Goal: Information Seeking & Learning: Stay updated

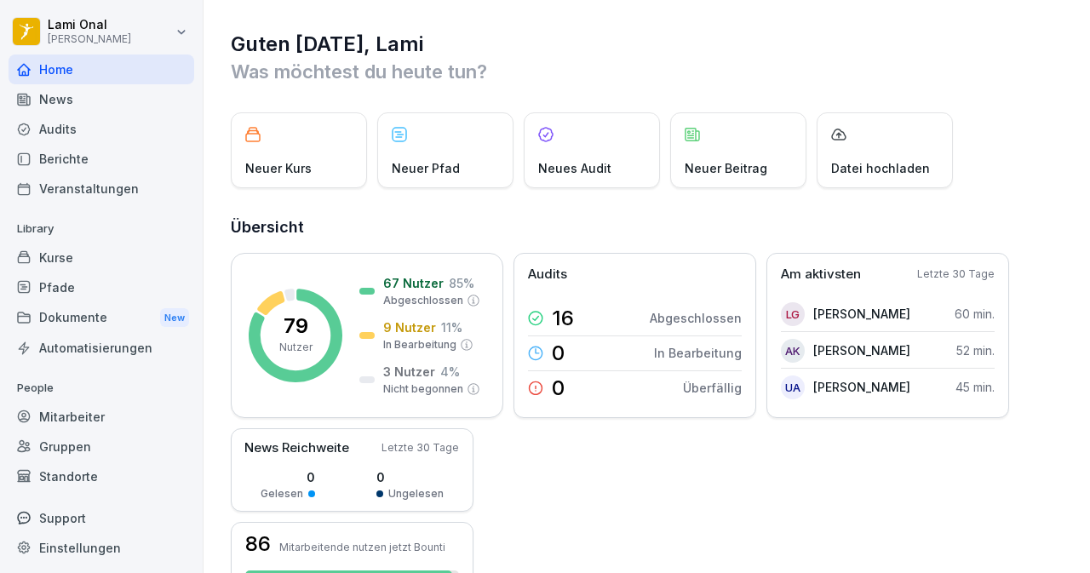
click at [56, 95] on div "News" at bounding box center [102, 99] width 186 height 30
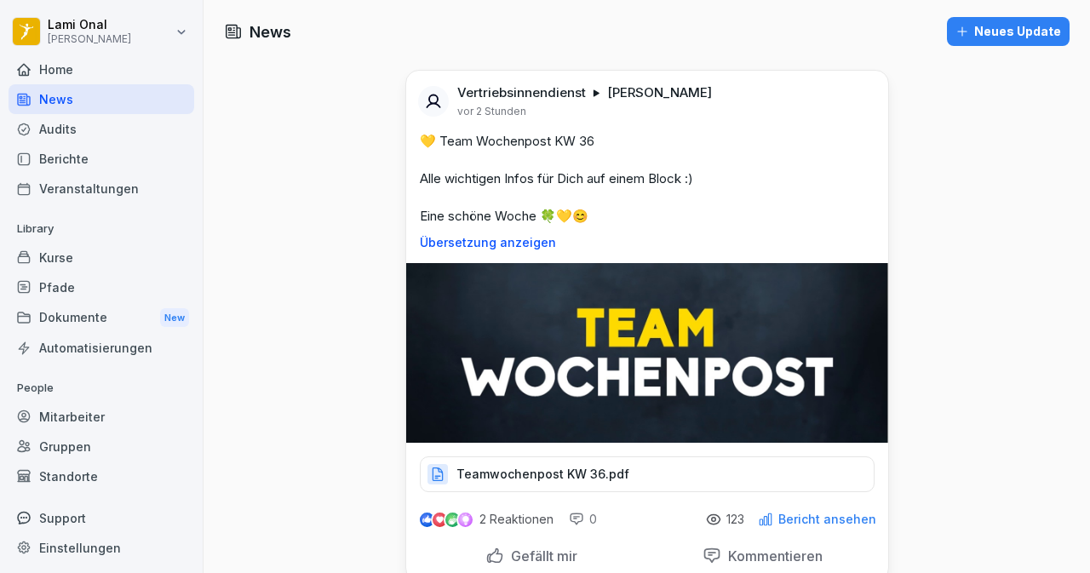
scroll to position [3, 0]
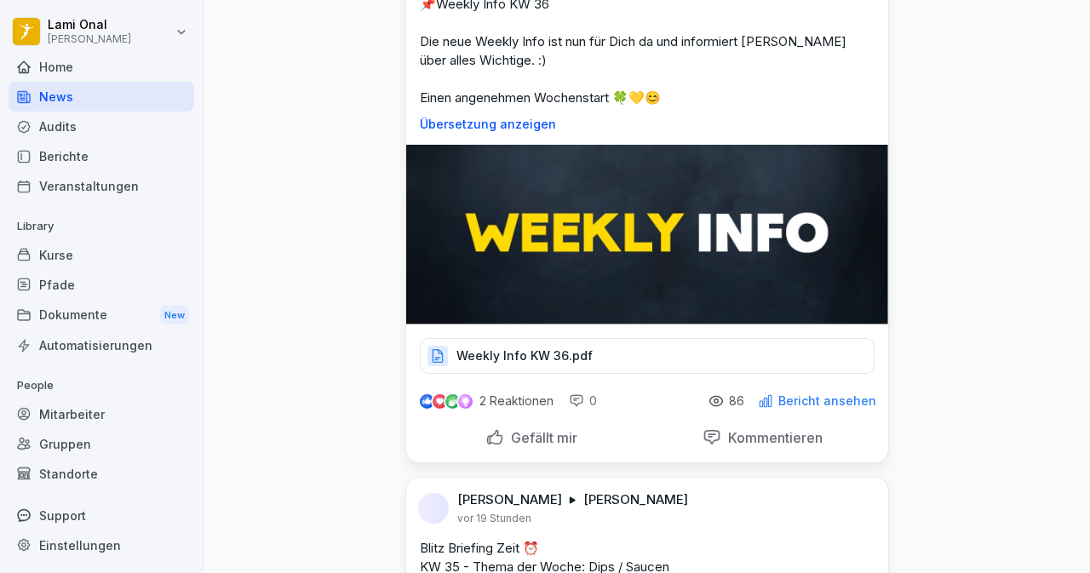
scroll to position [681, 0]
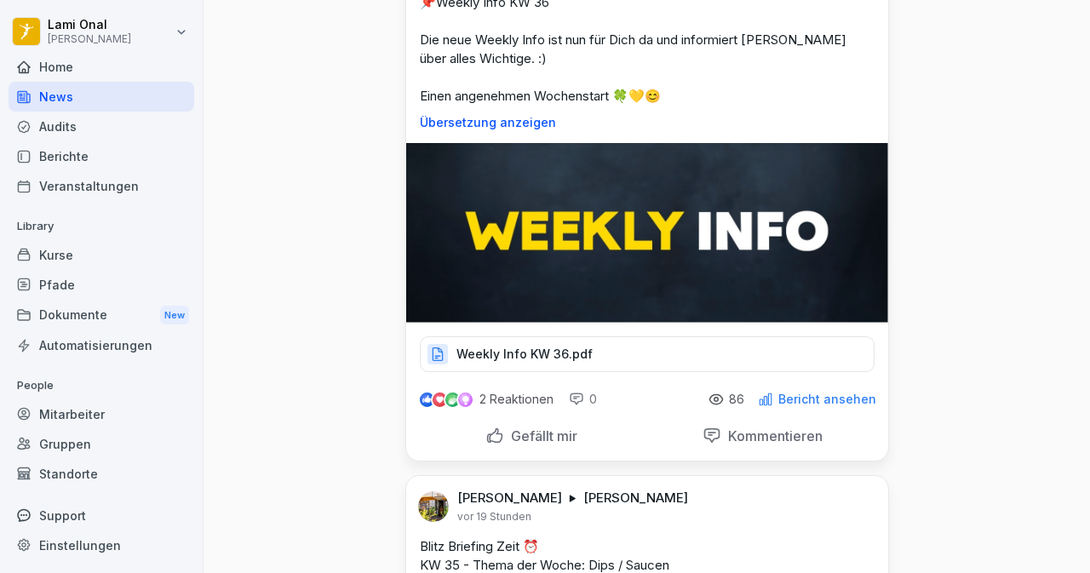
click at [492, 432] on div "Gefällt mir" at bounding box center [531, 436] width 92 height 19
click at [459, 347] on p "Weekly Info KW 36.pdf" at bounding box center [524, 354] width 136 height 17
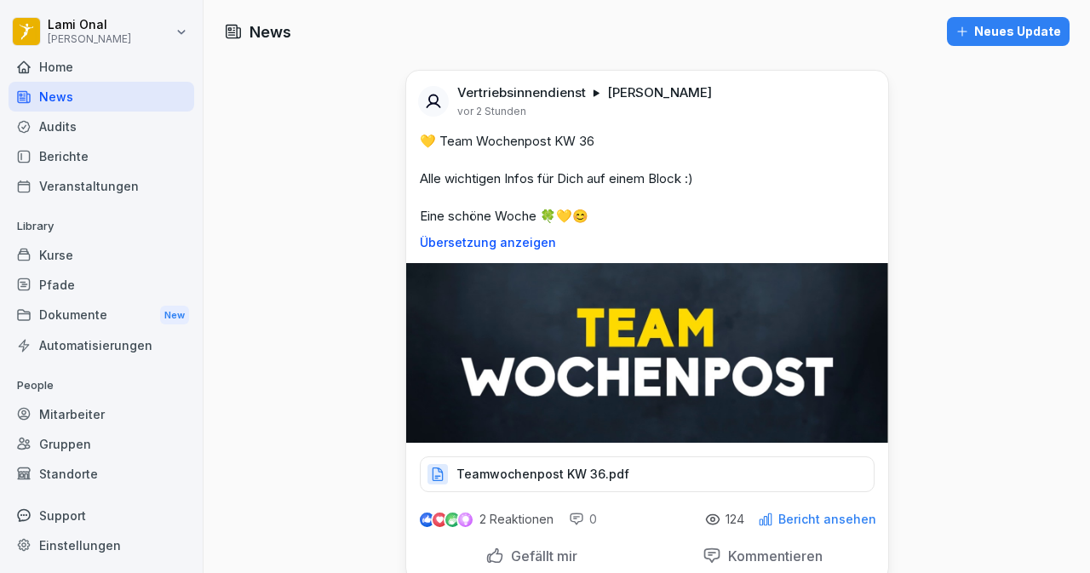
click at [473, 471] on p "Teamwochenpost KW 36.pdf" at bounding box center [542, 474] width 173 height 17
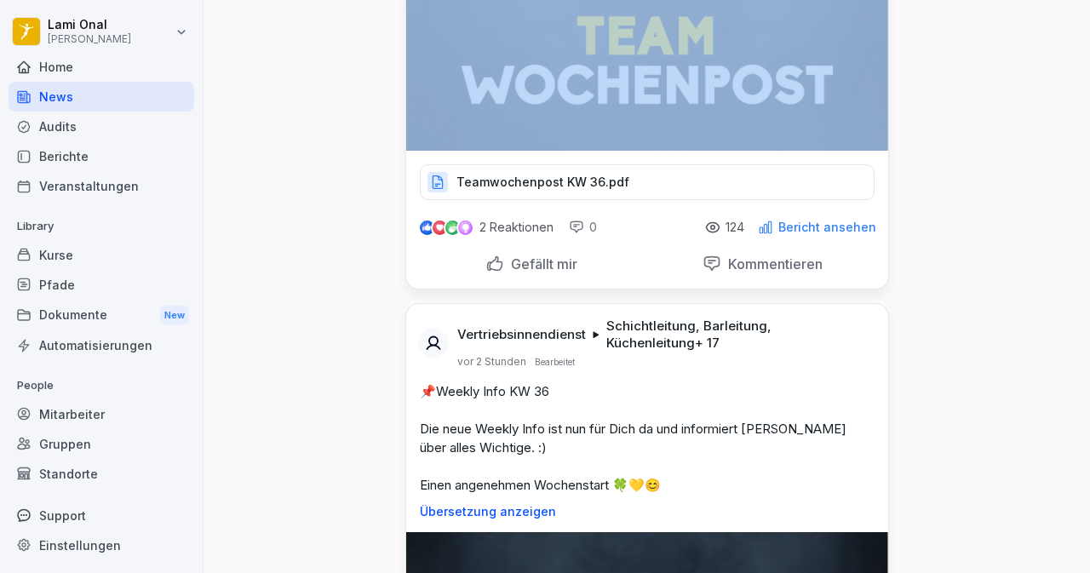
drag, startPoint x: 1089, startPoint y: 79, endPoint x: 1063, endPoint y: 138, distance: 64.1
click at [1063, 138] on div "News Neues Update Vertriebsinnendienst [PERSON_NAME] vor 2 Stunden 💛 Team Woche…" at bounding box center [646, 286] width 886 height 573
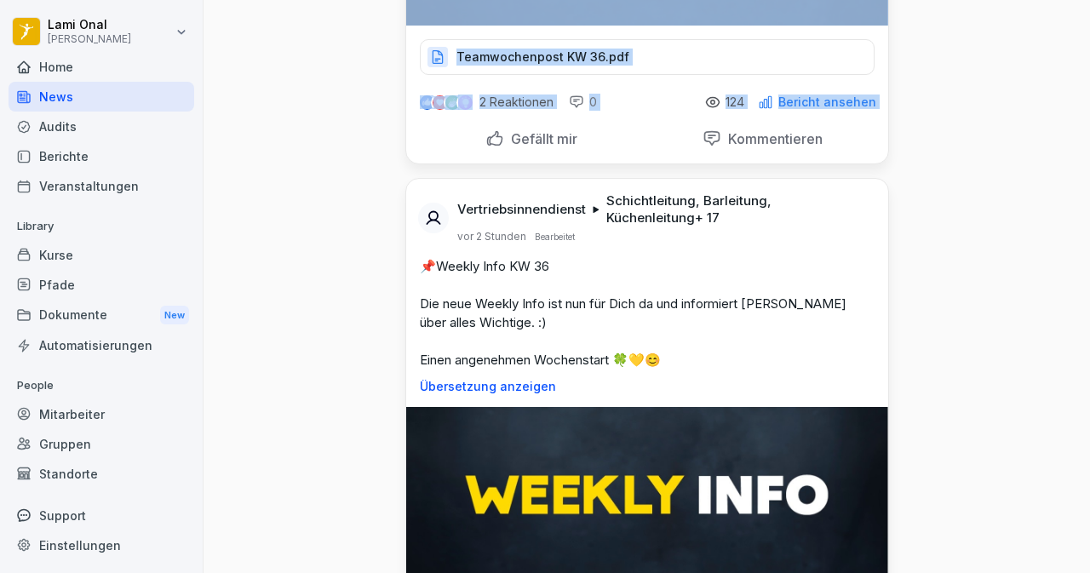
scroll to position [475, 0]
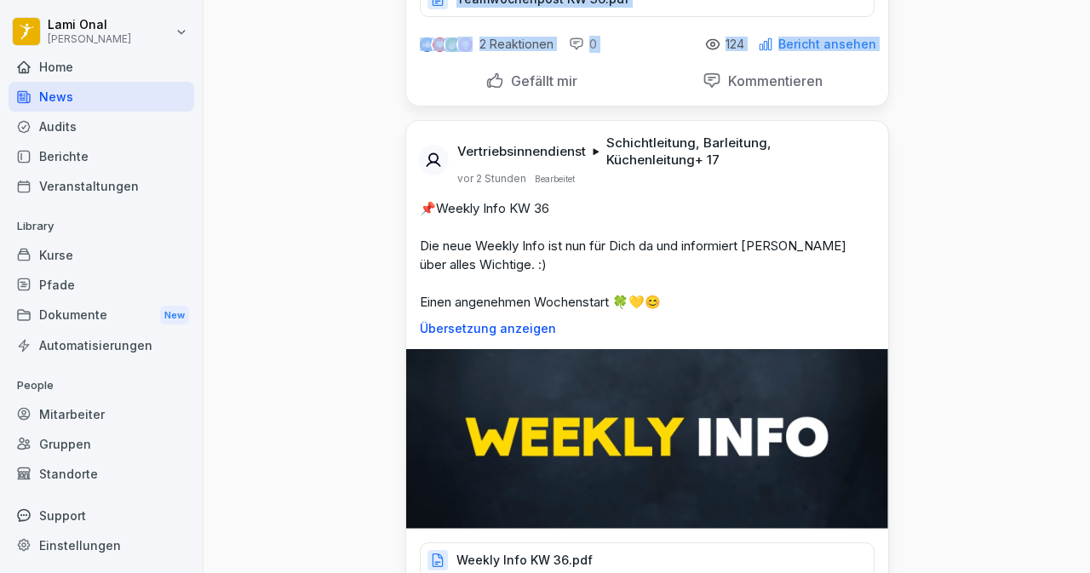
click at [515, 554] on p "Weekly Info KW 36.pdf" at bounding box center [524, 560] width 136 height 17
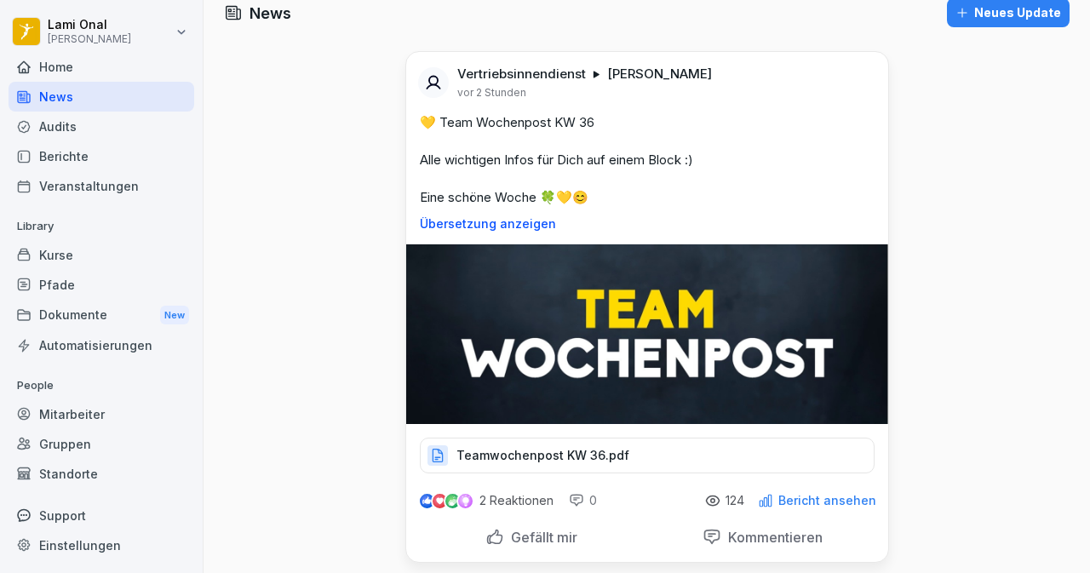
scroll to position [0, 0]
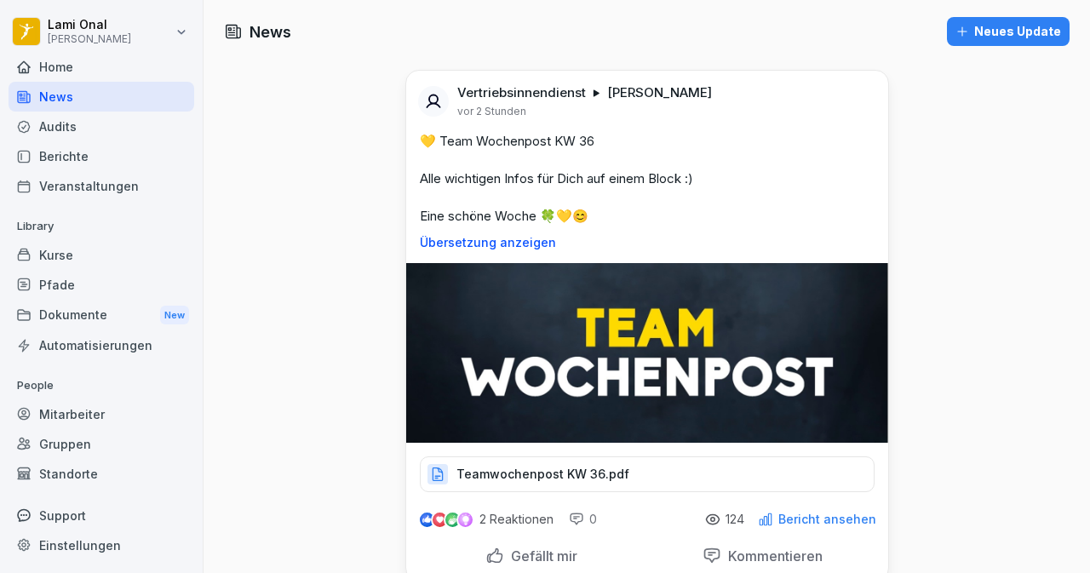
click at [86, 98] on div "News" at bounding box center [102, 97] width 186 height 30
